Goal: Book appointment/travel/reservation

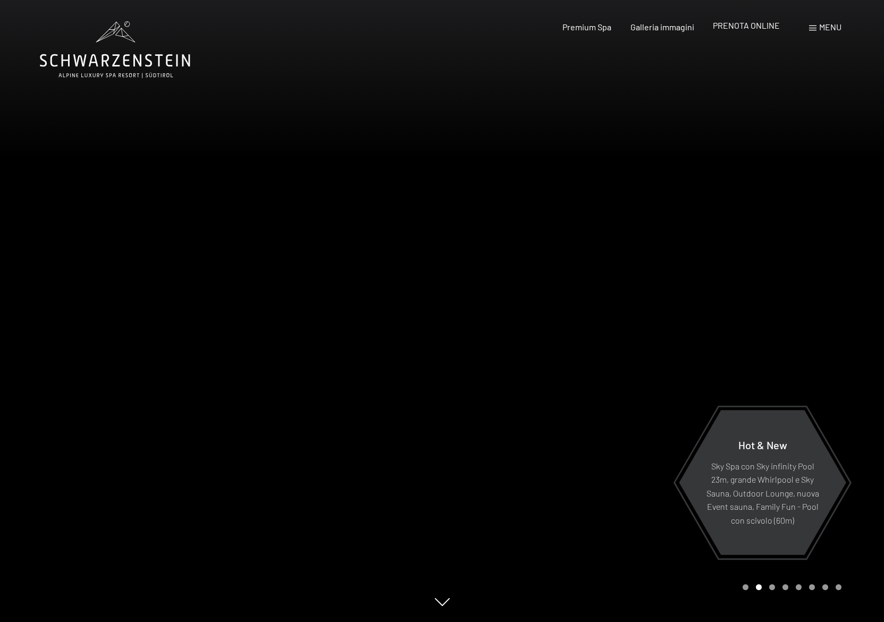
click at [761, 29] on span "PRENOTA ONLINE" at bounding box center [746, 25] width 67 height 10
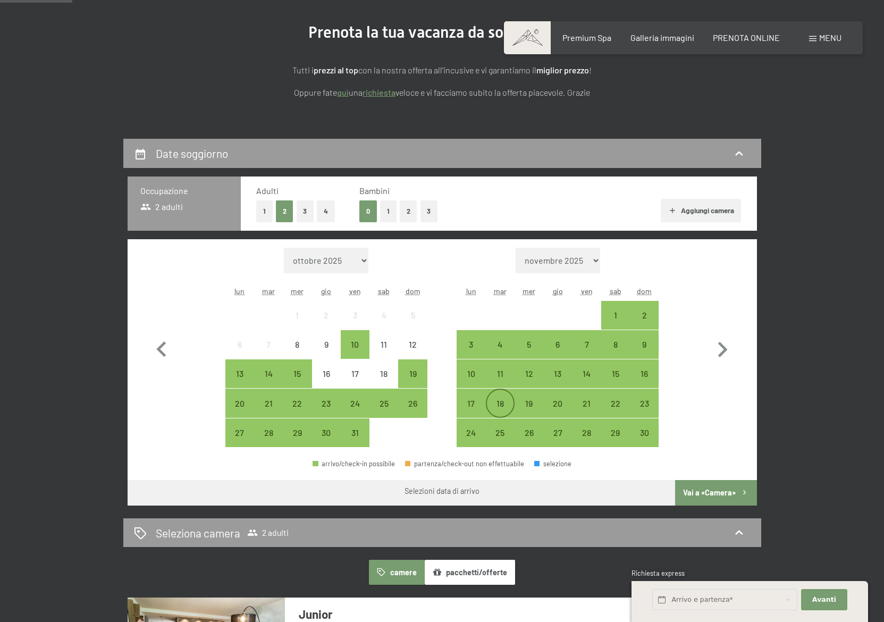
scroll to position [64, 0]
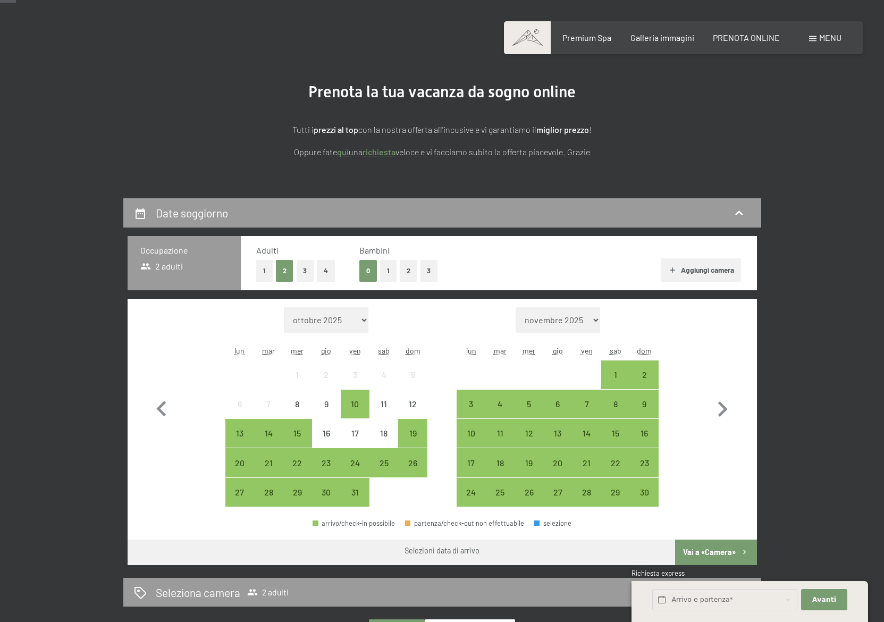
click at [388, 269] on button "1" at bounding box center [388, 271] width 16 height 22
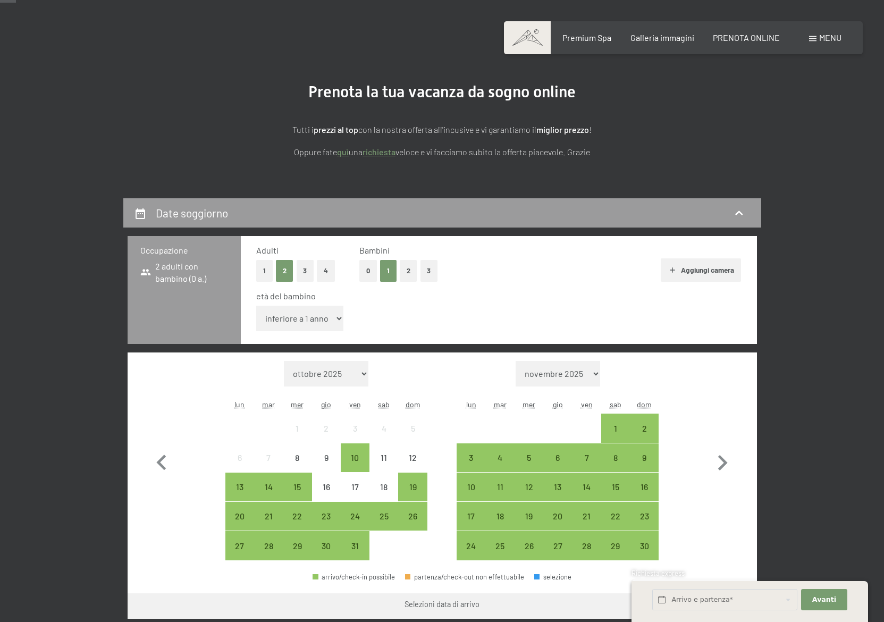
select select "11"
click at [256, 306] on select "inferiore a 1 anno 1 anno 2 anni 3 anni 4 anni 5 anni 6 anni 7 anni 8 anni 9 an…" at bounding box center [300, 319] width 88 height 26
click at [723, 464] on icon "button" at bounding box center [723, 462] width 10 height 15
select select "[DATE]"
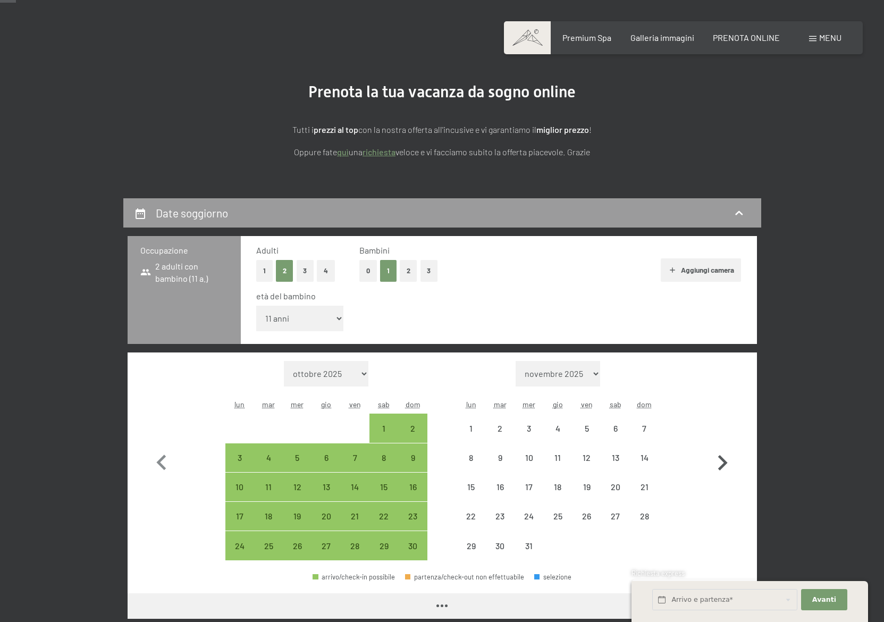
select select "[DATE]"
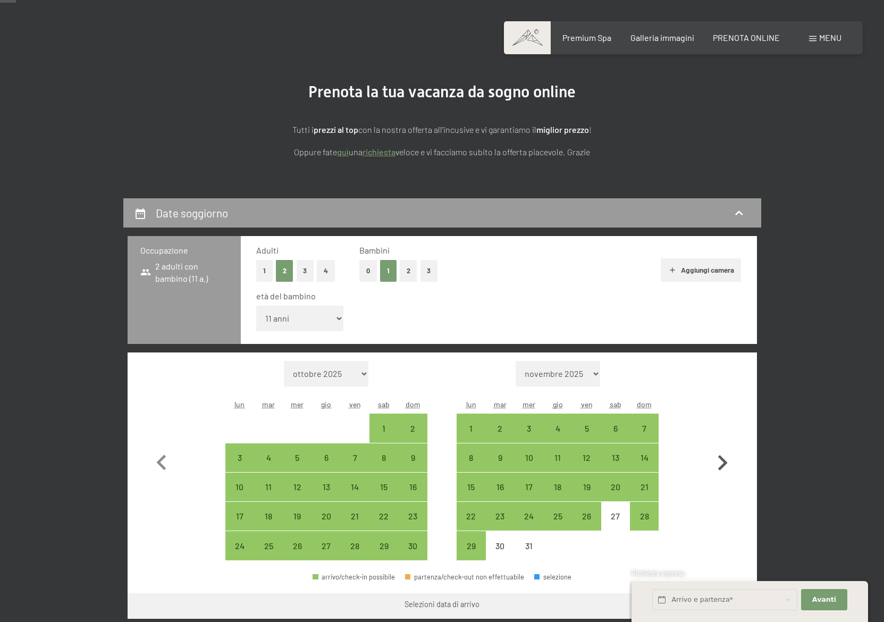
click at [723, 464] on icon "button" at bounding box center [723, 462] width 10 height 15
select select "[DATE]"
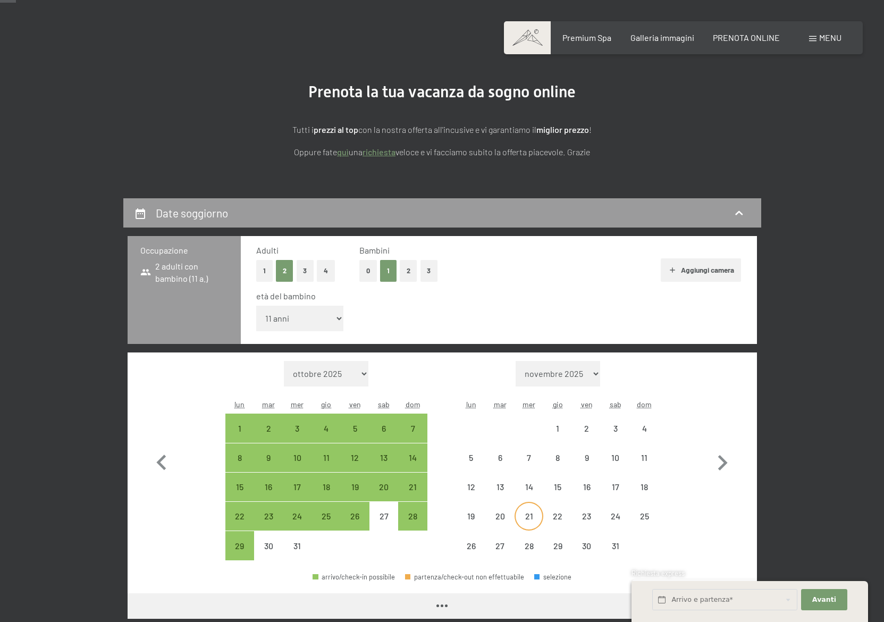
select select "[DATE]"
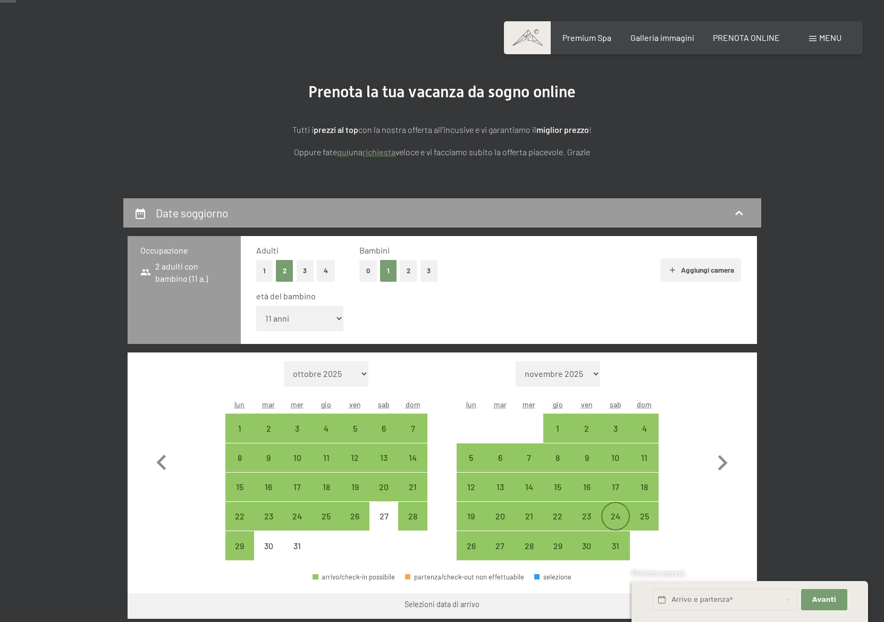
click at [621, 522] on div "24" at bounding box center [615, 525] width 27 height 27
select select "[DATE]"
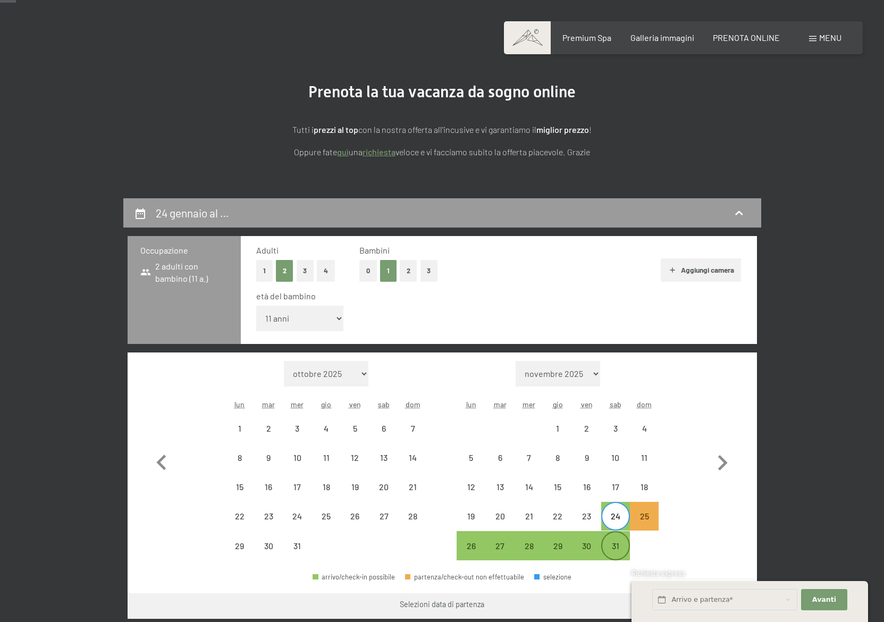
click at [622, 546] on div "31" at bounding box center [615, 554] width 27 height 27
select select "[DATE]"
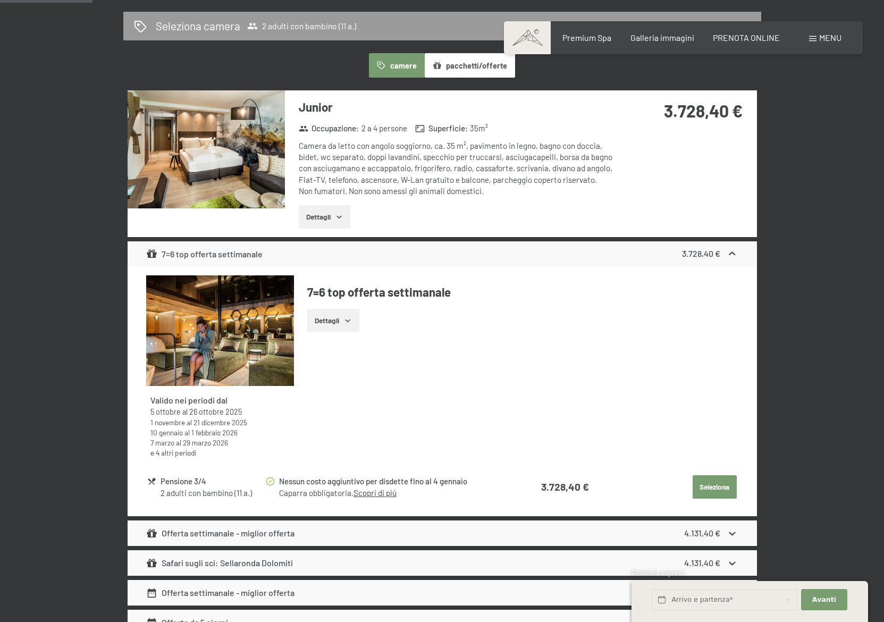
scroll to position [701, 0]
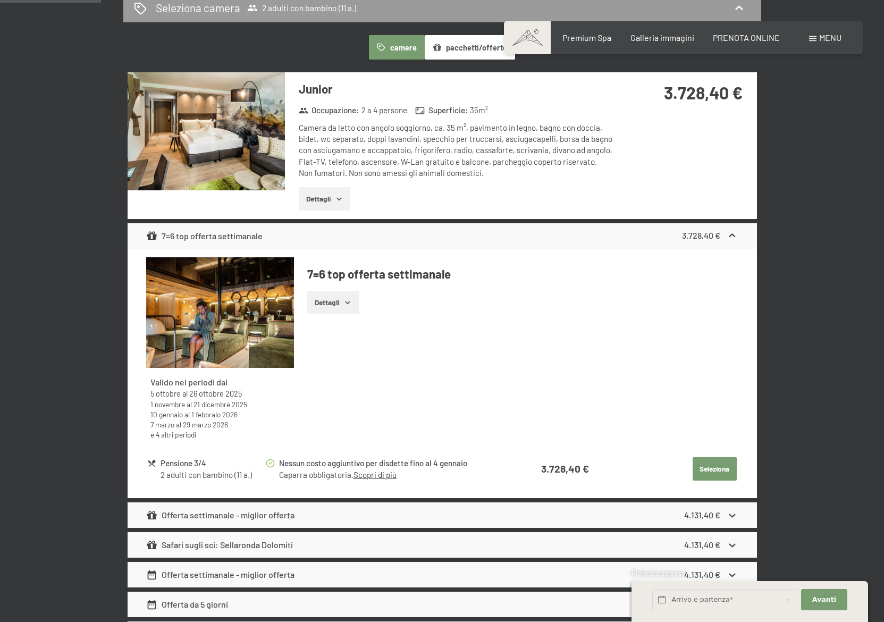
click at [731, 517] on icon at bounding box center [731, 515] width 11 height 11
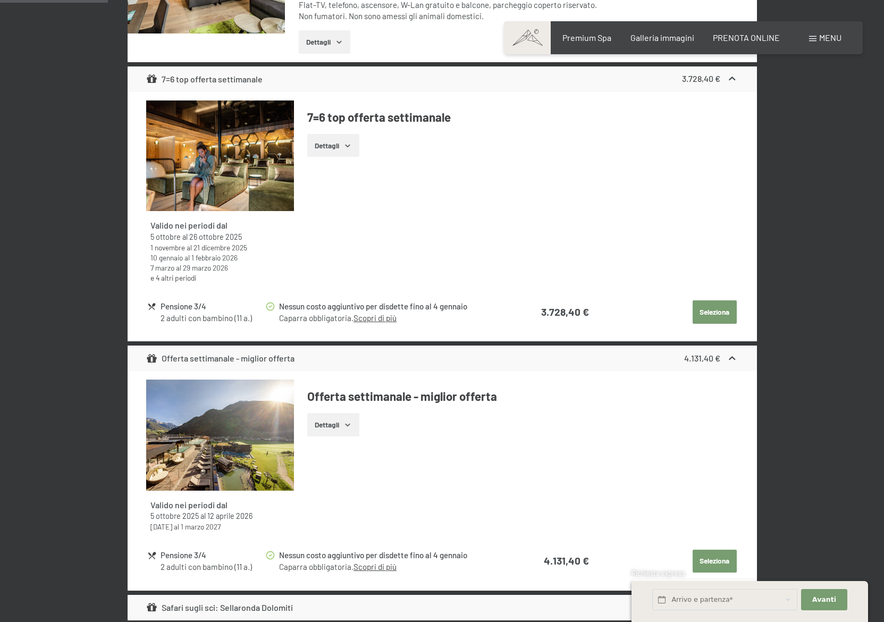
scroll to position [956, 0]
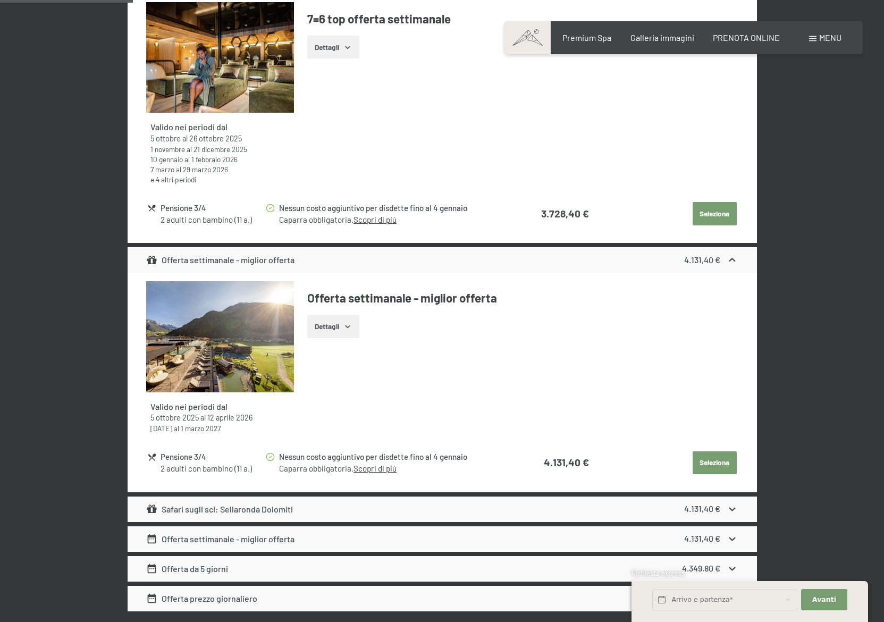
click at [354, 334] on button "Dettagli" at bounding box center [333, 326] width 52 height 23
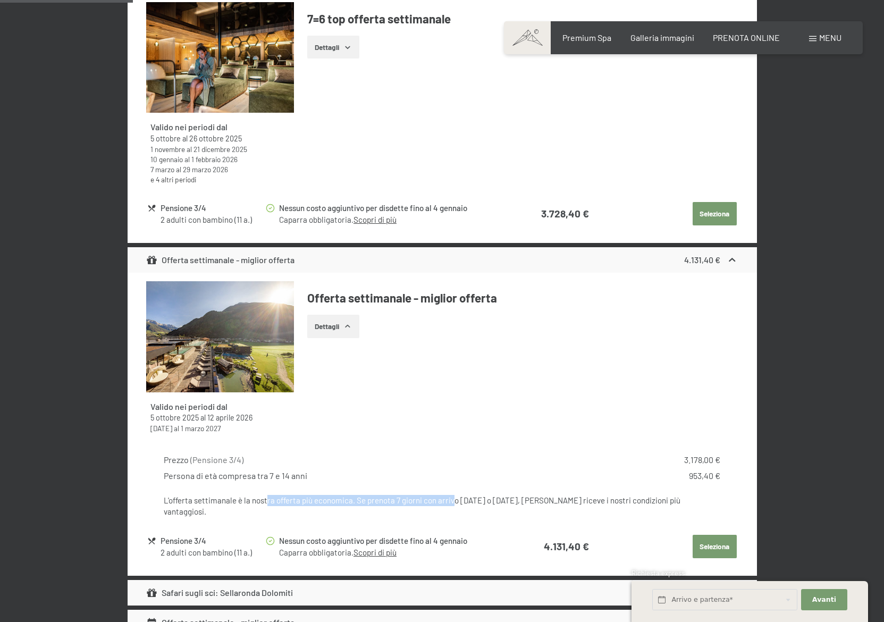
drag, startPoint x: 266, startPoint y: 497, endPoint x: 506, endPoint y: 510, distance: 240.0
click at [456, 504] on div "L'offerta settimanale è la nostra offerta più economica. Se prenota 7 giorni co…" at bounding box center [442, 506] width 556 height 23
click at [508, 505] on div "L'offerta settimanale è la nostra offerta più economica. Se prenota 7 giorni co…" at bounding box center [442, 506] width 556 height 23
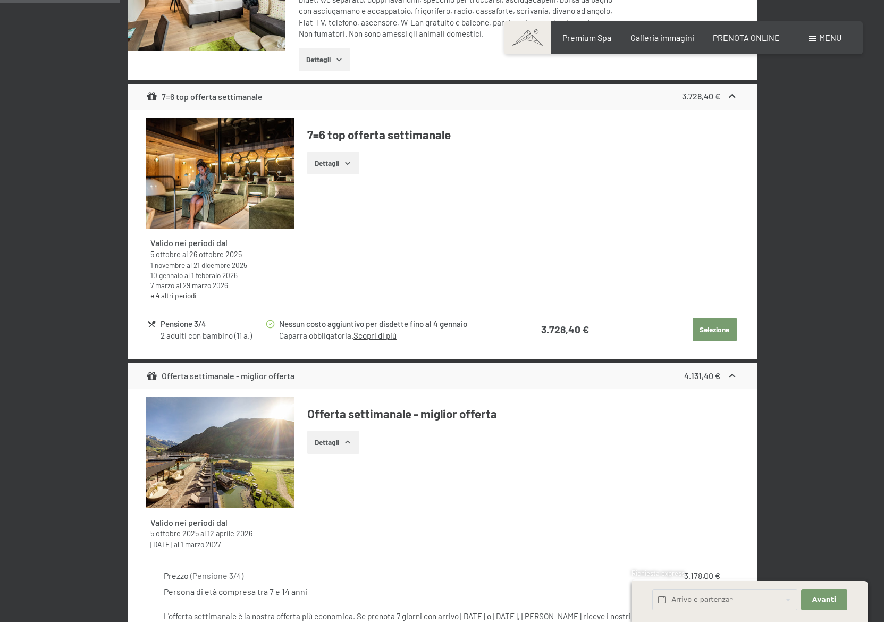
scroll to position [829, 0]
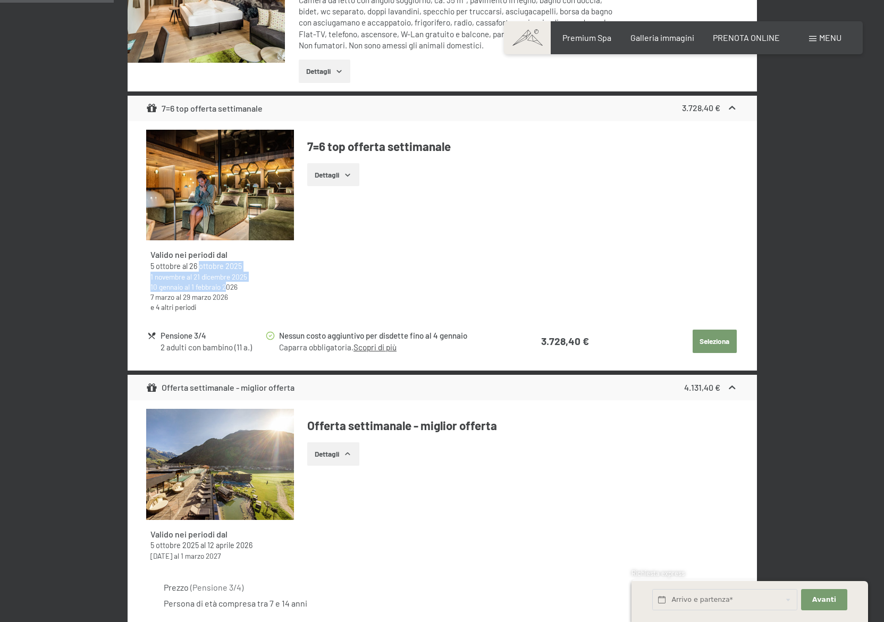
drag, startPoint x: 218, startPoint y: 283, endPoint x: 228, endPoint y: 289, distance: 11.7
click at [226, 289] on div "[DATE] al [DATE] [DATE] al [DATE] [DATE] al [DATE] [DATE] al [DATE] e 4 altri p…" at bounding box center [219, 286] width 139 height 51
click at [293, 291] on div "Valido nei periodi dal [DATE] al [DATE] [DATE] al [DATE] [DATE] al [DATE] [DATE…" at bounding box center [220, 280] width 148 height 80
click at [350, 167] on button "Dettagli" at bounding box center [333, 174] width 52 height 23
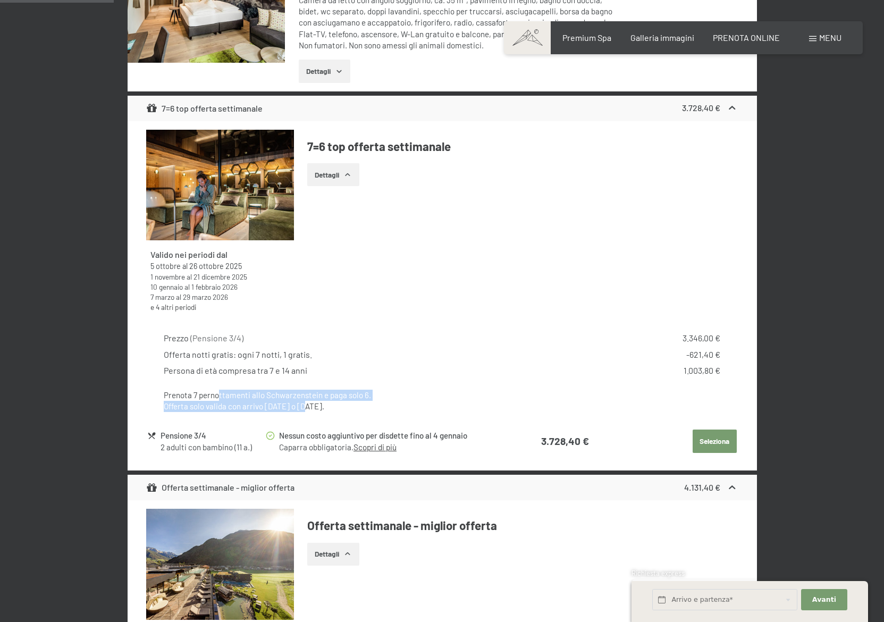
drag, startPoint x: 227, startPoint y: 395, endPoint x: 301, endPoint y: 402, distance: 74.2
click at [301, 402] on div "Prenota 7 pernottamenti allo Schwarzenstein e paga solo 6. Offerta solo valida …" at bounding box center [442, 400] width 556 height 23
click at [324, 405] on div "Prenota 7 pernottamenti allo Schwarzenstein e paga solo 6. Offerta solo valida …" at bounding box center [442, 400] width 556 height 23
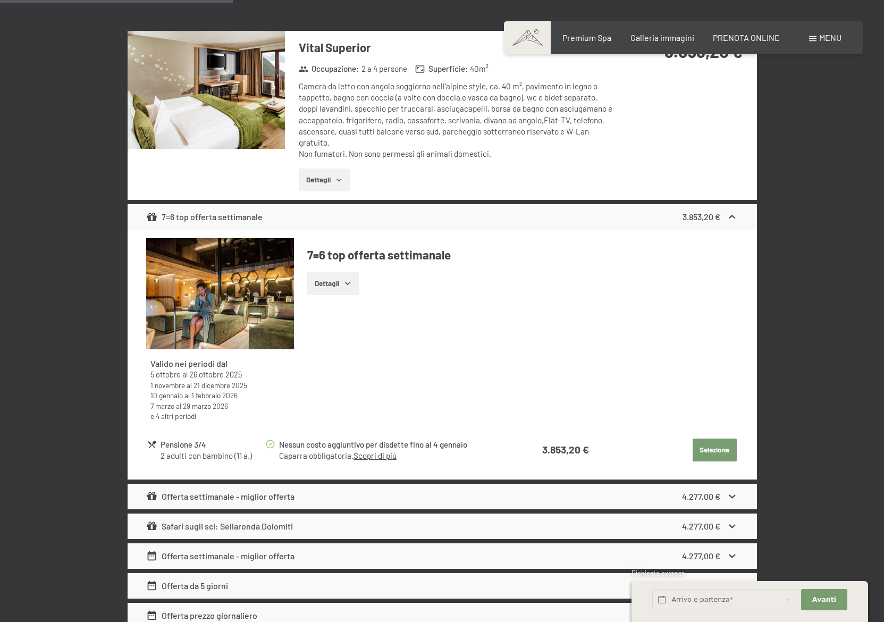
scroll to position [1785, 0]
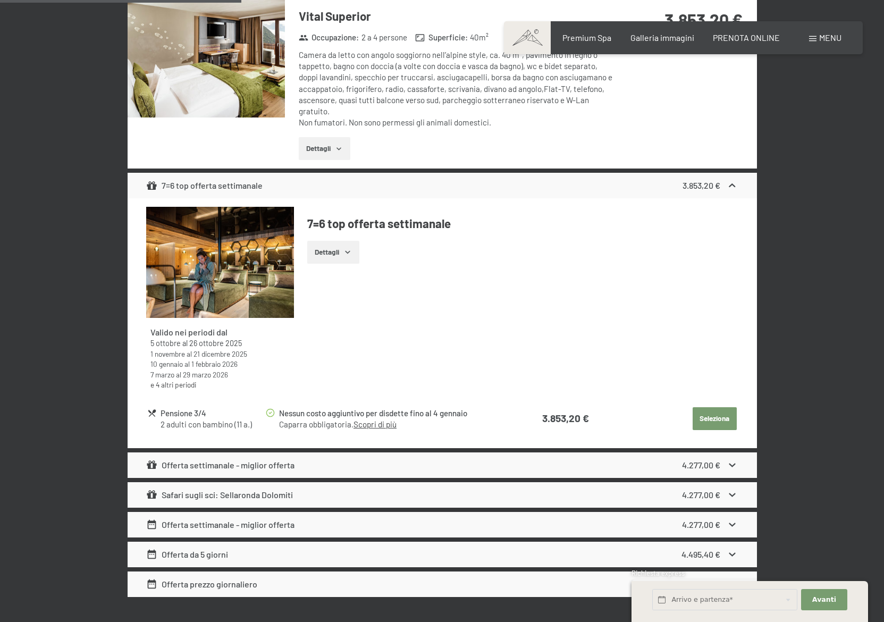
click at [264, 488] on div "Safari sugli sci: Sellaronda Dolomiti" at bounding box center [219, 494] width 147 height 13
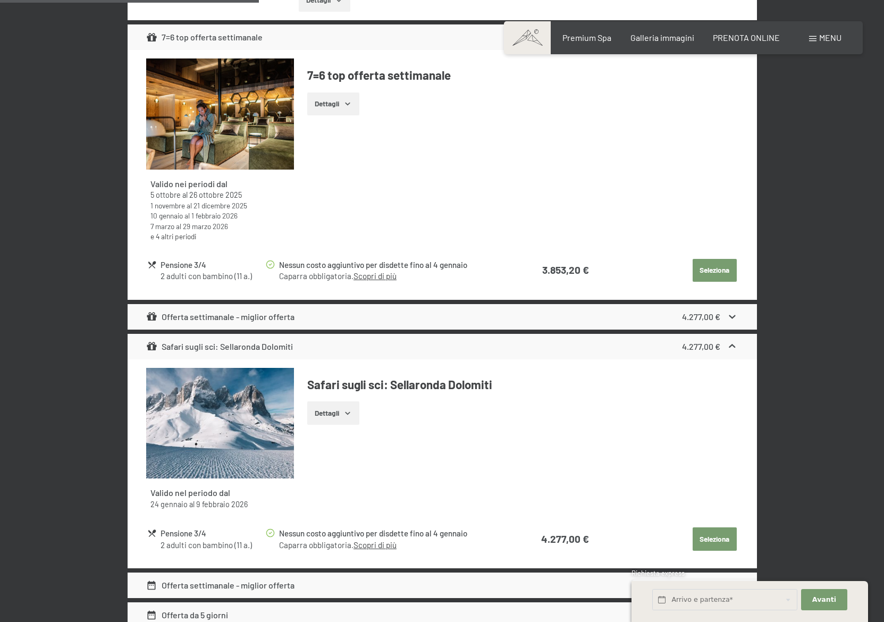
scroll to position [1977, 0]
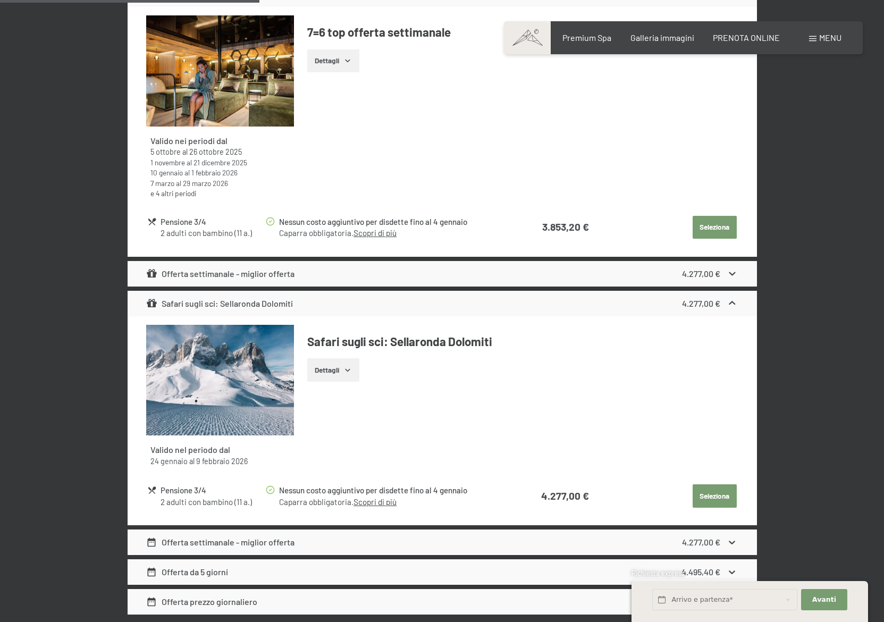
click at [344, 364] on button "Dettagli" at bounding box center [333, 369] width 52 height 23
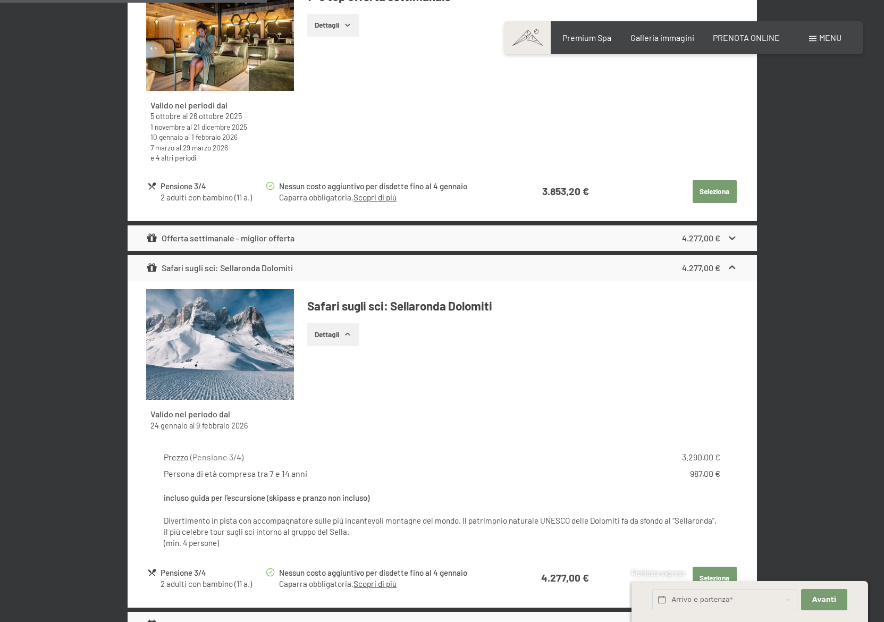
scroll to position [2104, 0]
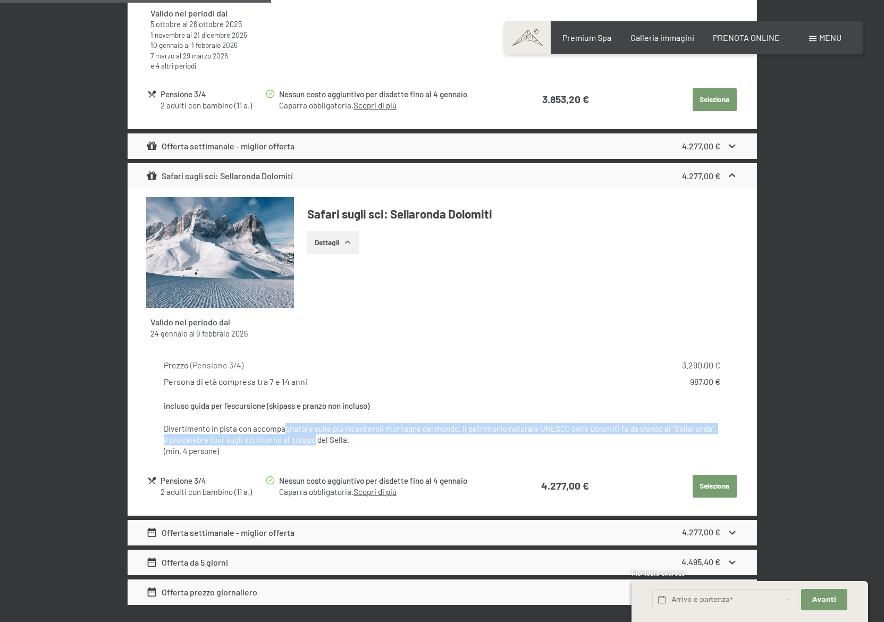
drag, startPoint x: 282, startPoint y: 417, endPoint x: 303, endPoint y: 423, distance: 21.7
click at [303, 423] on p "incluso guida per l'escursione (skipass e pranzo non incluso) Divertimento in p…" at bounding box center [442, 428] width 556 height 56
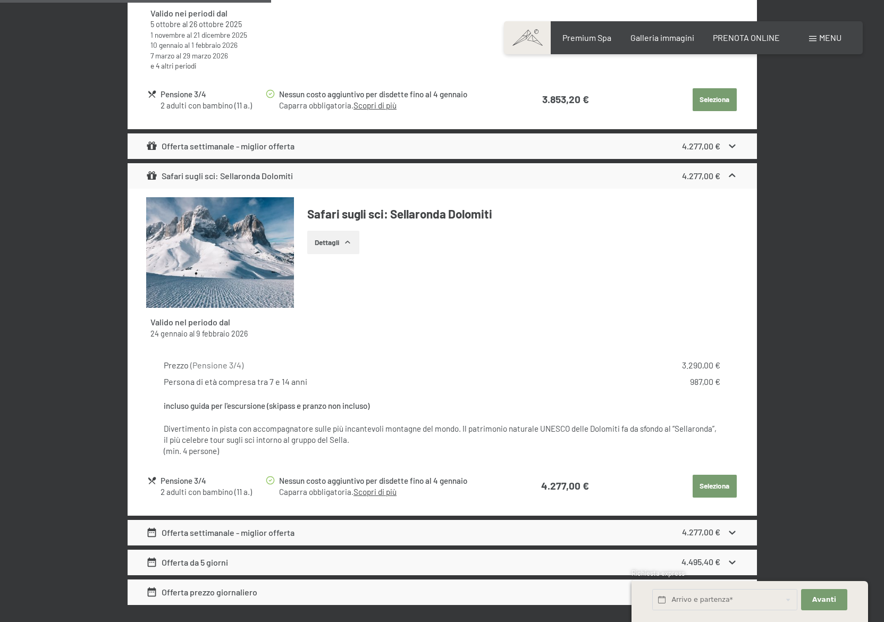
click at [331, 427] on p "incluso guida per l'escursione (skipass e pranzo non incluso) Divertimento in p…" at bounding box center [442, 428] width 556 height 56
drag, startPoint x: 309, startPoint y: 442, endPoint x: 296, endPoint y: 424, distance: 22.0
click at [296, 424] on p "incluso guida per l'escursione (skipass e pranzo non incluso) Divertimento in p…" at bounding box center [442, 428] width 556 height 56
click at [317, 432] on p "incluso guida per l'escursione (skipass e pranzo non incluso) Divertimento in p…" at bounding box center [442, 428] width 556 height 56
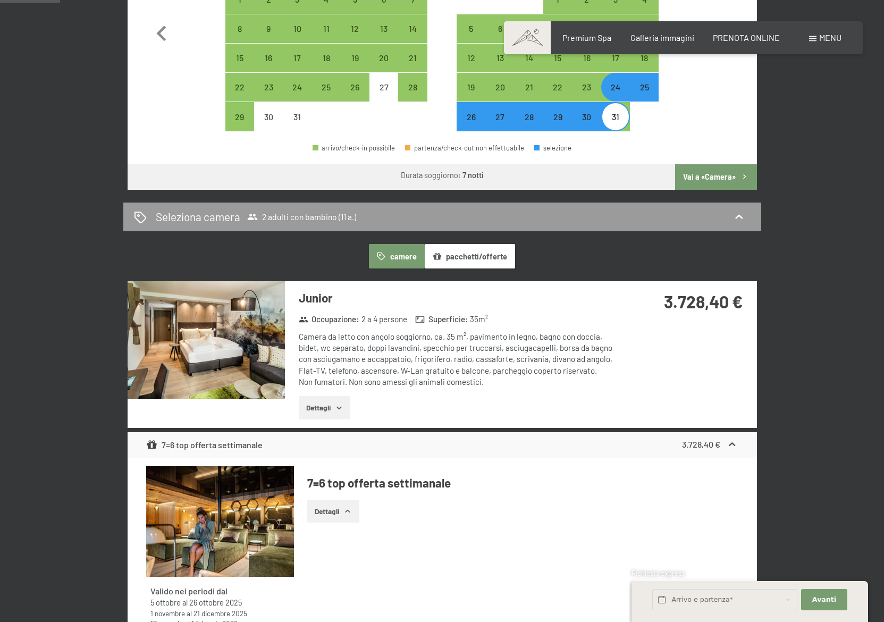
scroll to position [446, 0]
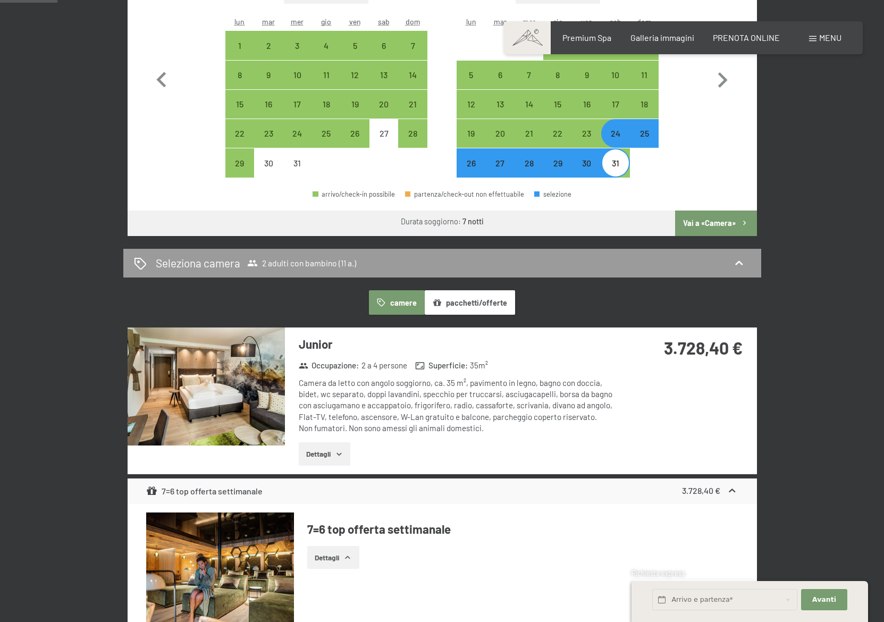
click at [199, 412] on img at bounding box center [206, 386] width 157 height 118
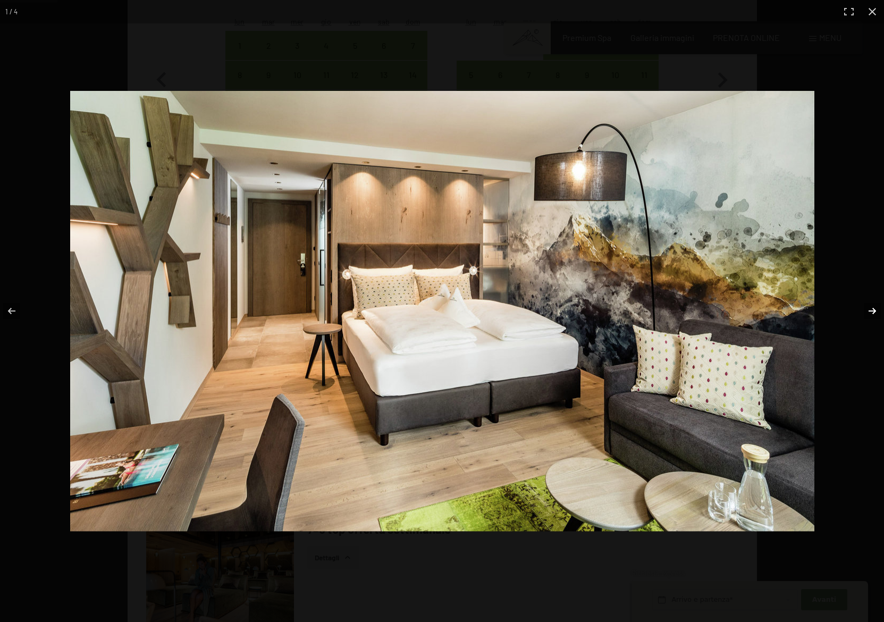
click at [867, 313] on button "button" at bounding box center [864, 310] width 37 height 53
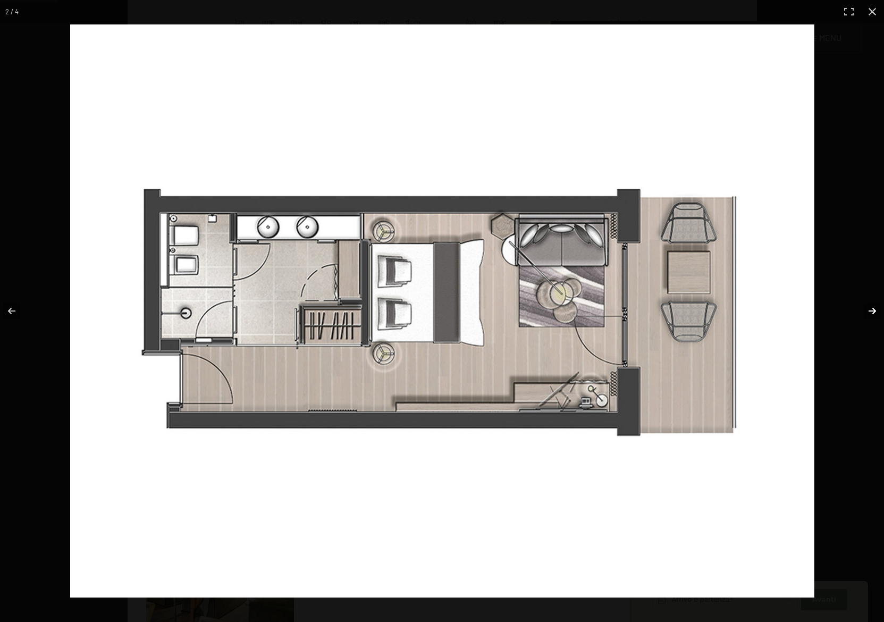
click at [867, 313] on button "button" at bounding box center [864, 310] width 37 height 53
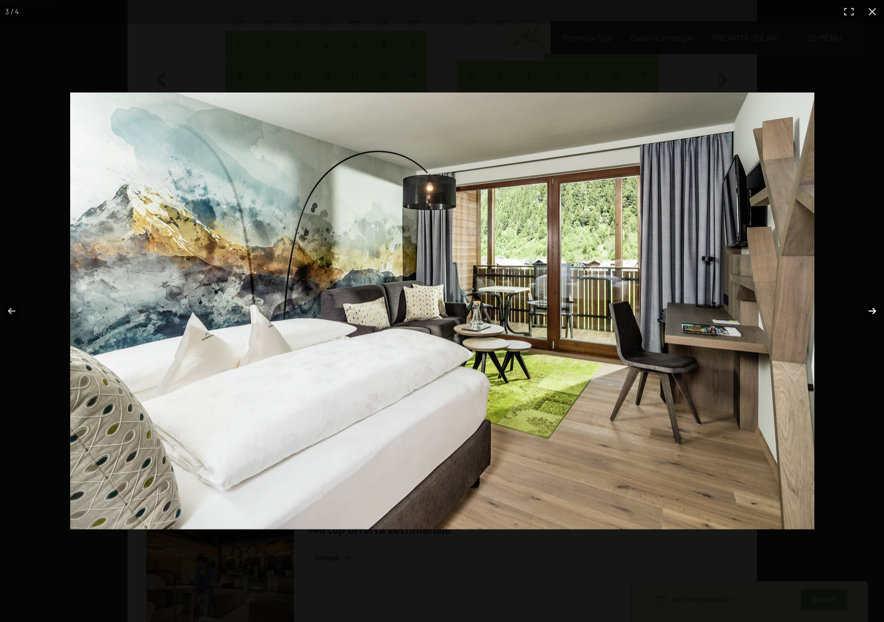
click at [867, 316] on button "button" at bounding box center [864, 310] width 37 height 53
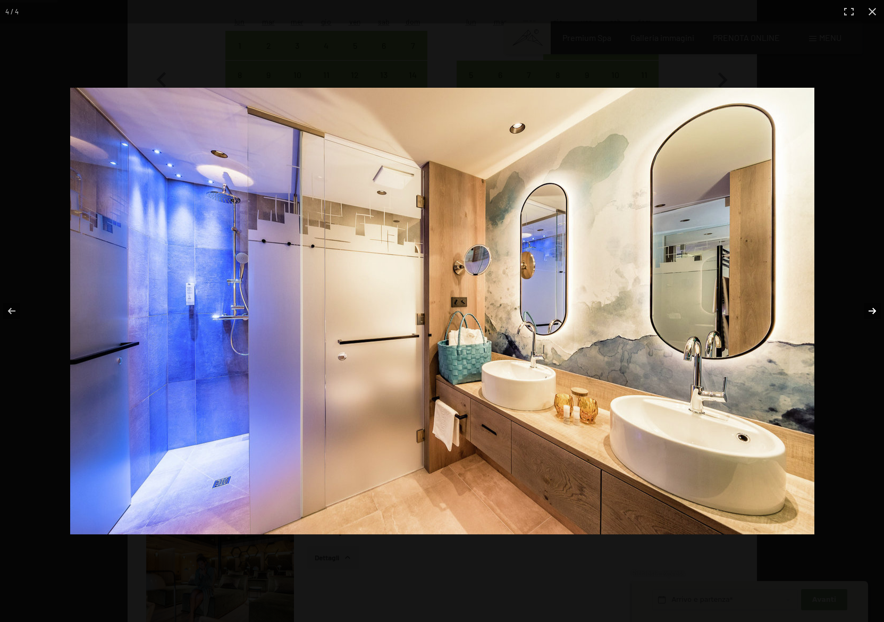
click at [867, 316] on button "button" at bounding box center [864, 310] width 37 height 53
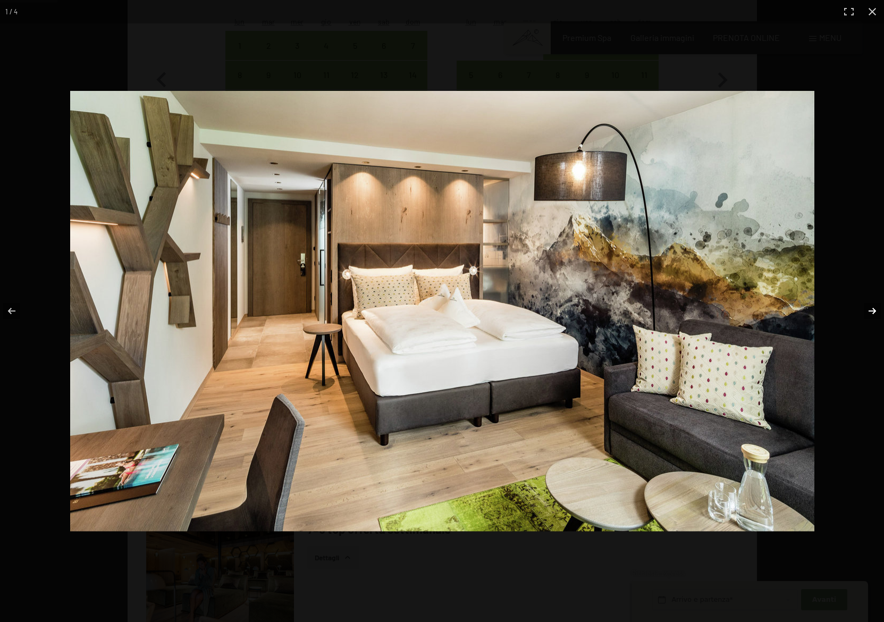
click at [867, 316] on button "button" at bounding box center [864, 310] width 37 height 53
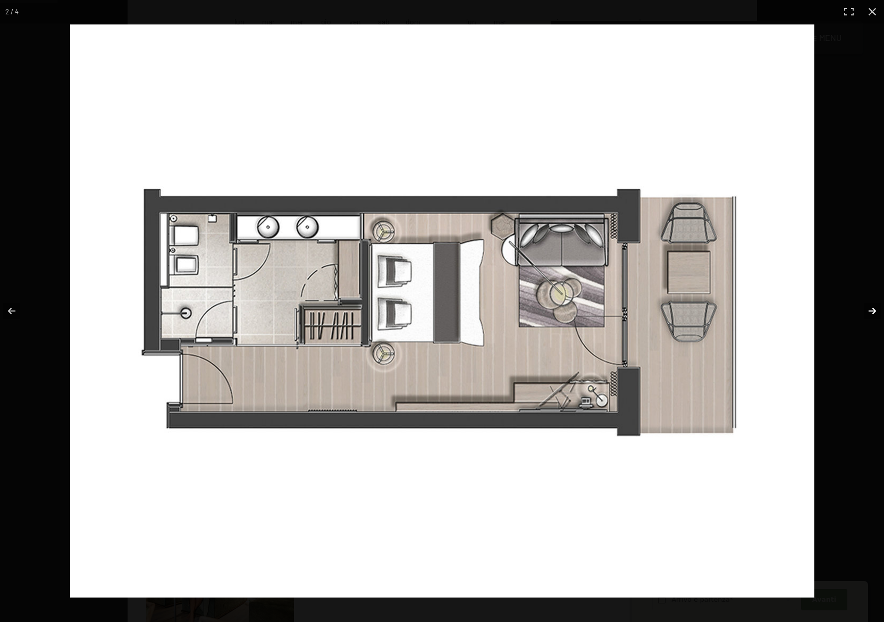
click at [867, 316] on button "button" at bounding box center [864, 310] width 37 height 53
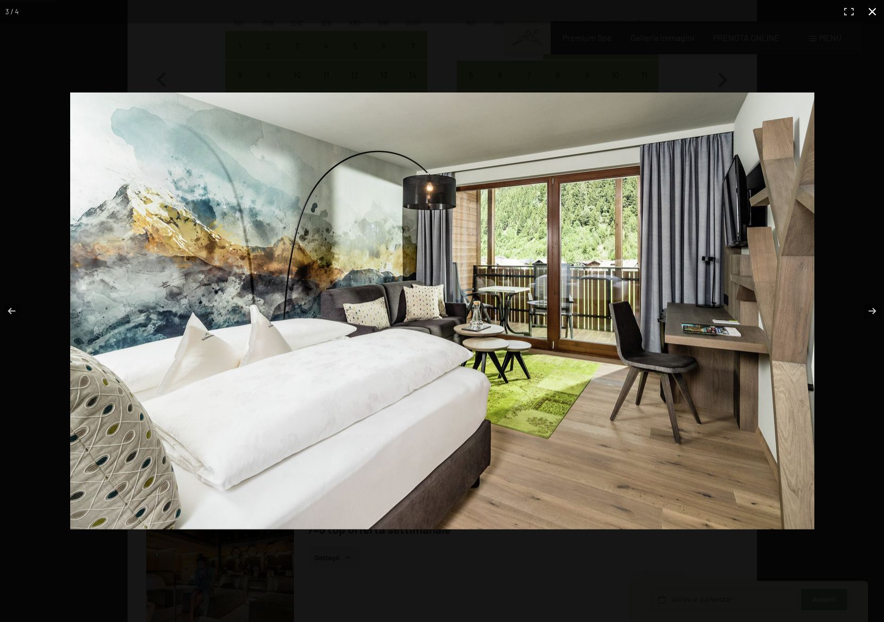
click at [869, 14] on button "button" at bounding box center [871, 11] width 23 height 23
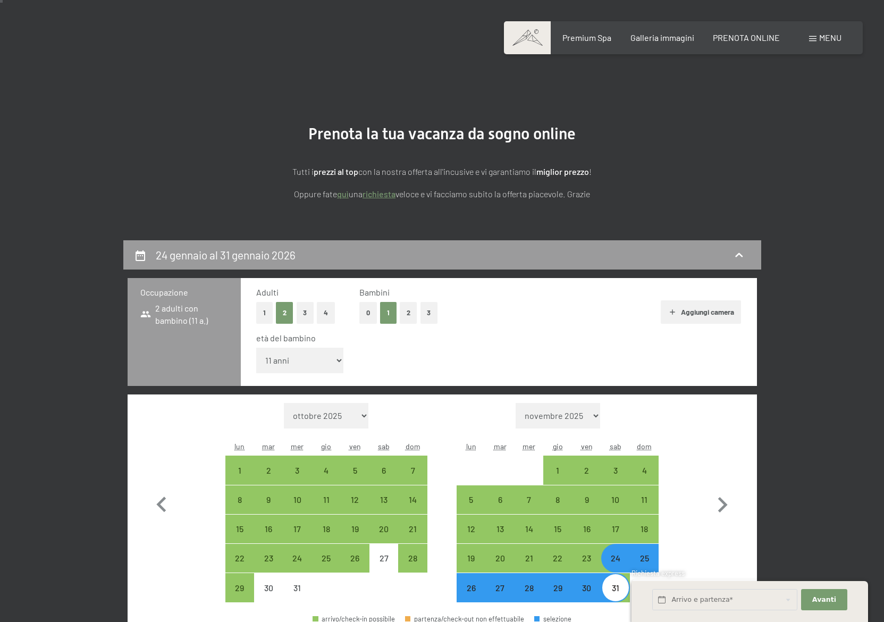
scroll to position [0, 0]
